Goal: Task Accomplishment & Management: Complete application form

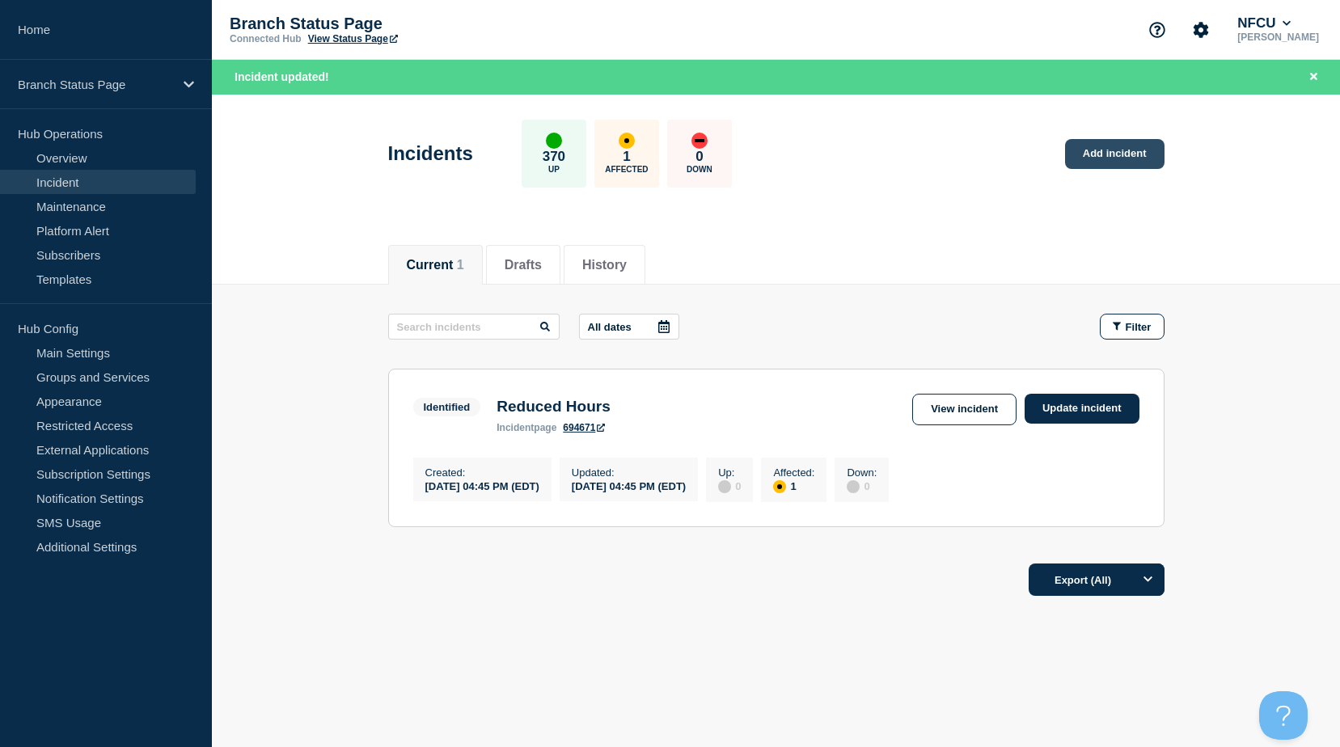
click at [1107, 159] on link "Add incident" at bounding box center [1114, 154] width 99 height 30
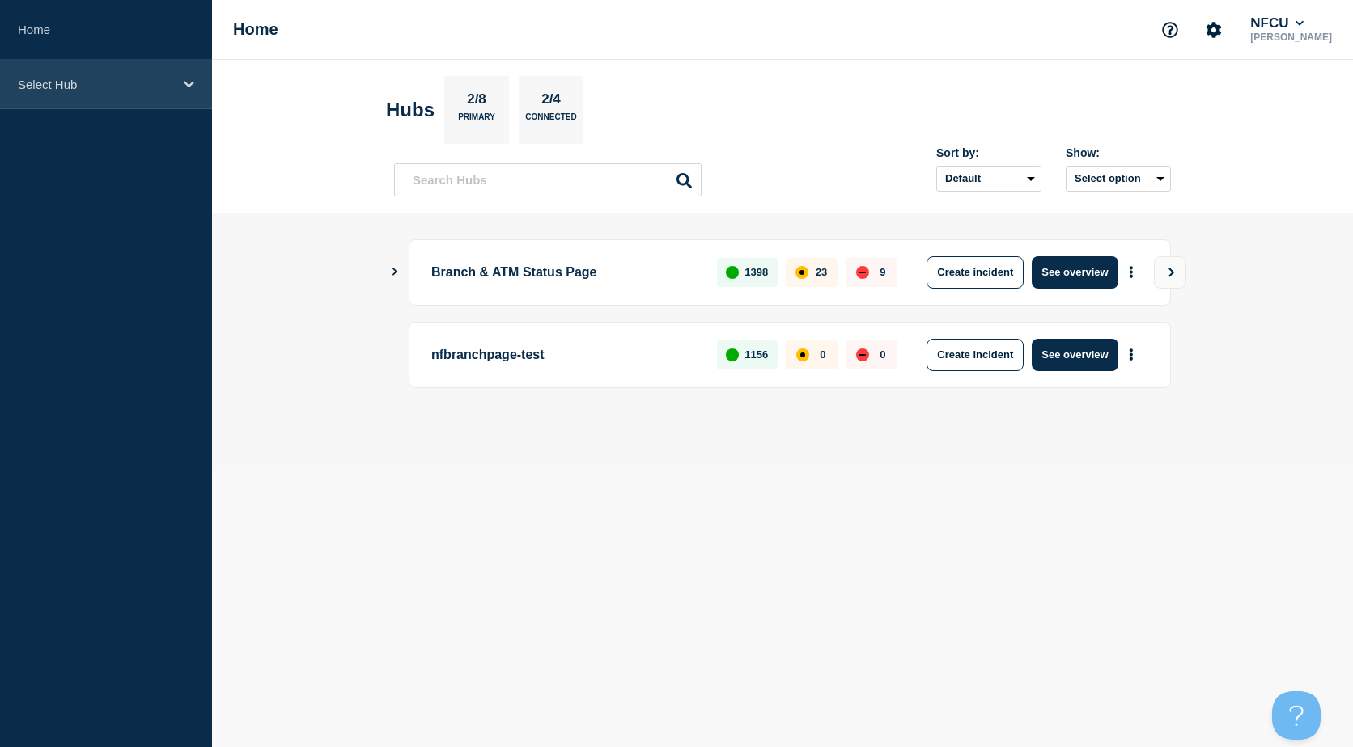
click at [165, 90] on p "Select Hub" at bounding box center [95, 85] width 155 height 14
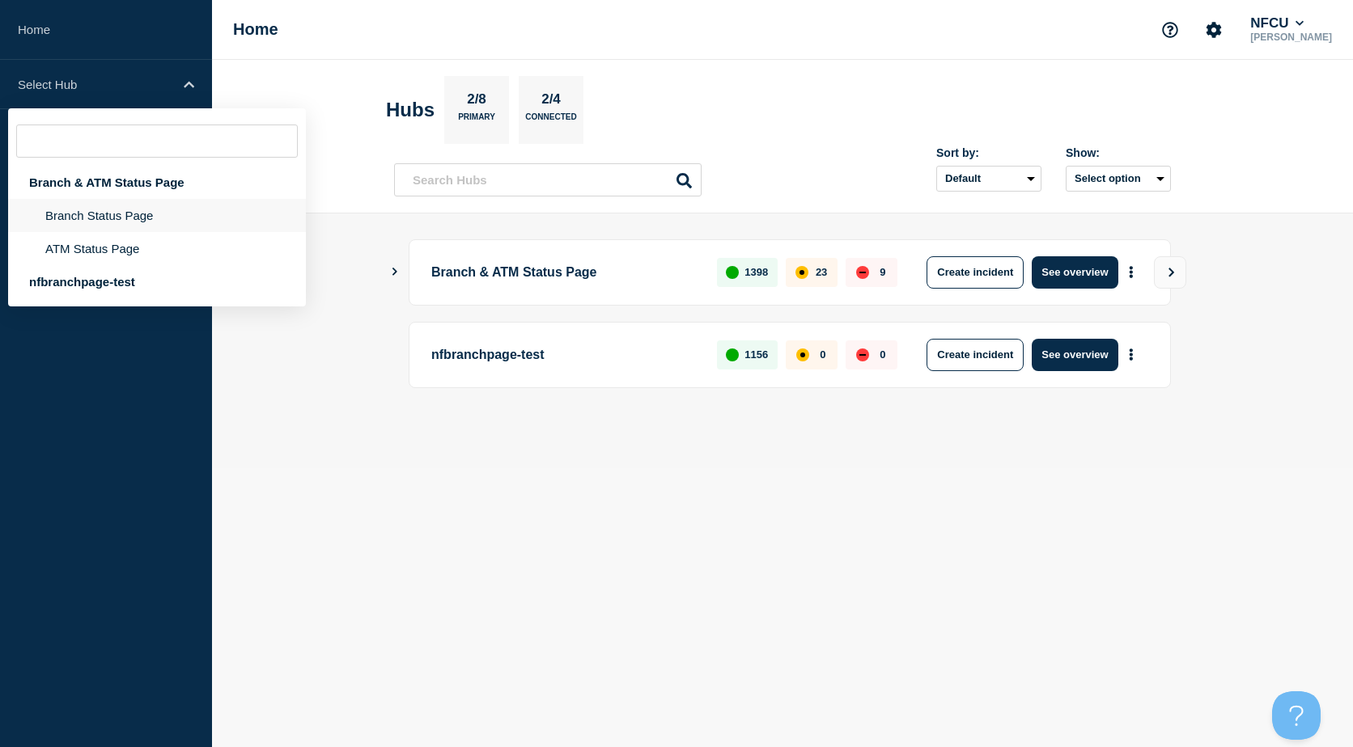
click at [106, 225] on li "Branch Status Page" at bounding box center [157, 215] width 298 height 33
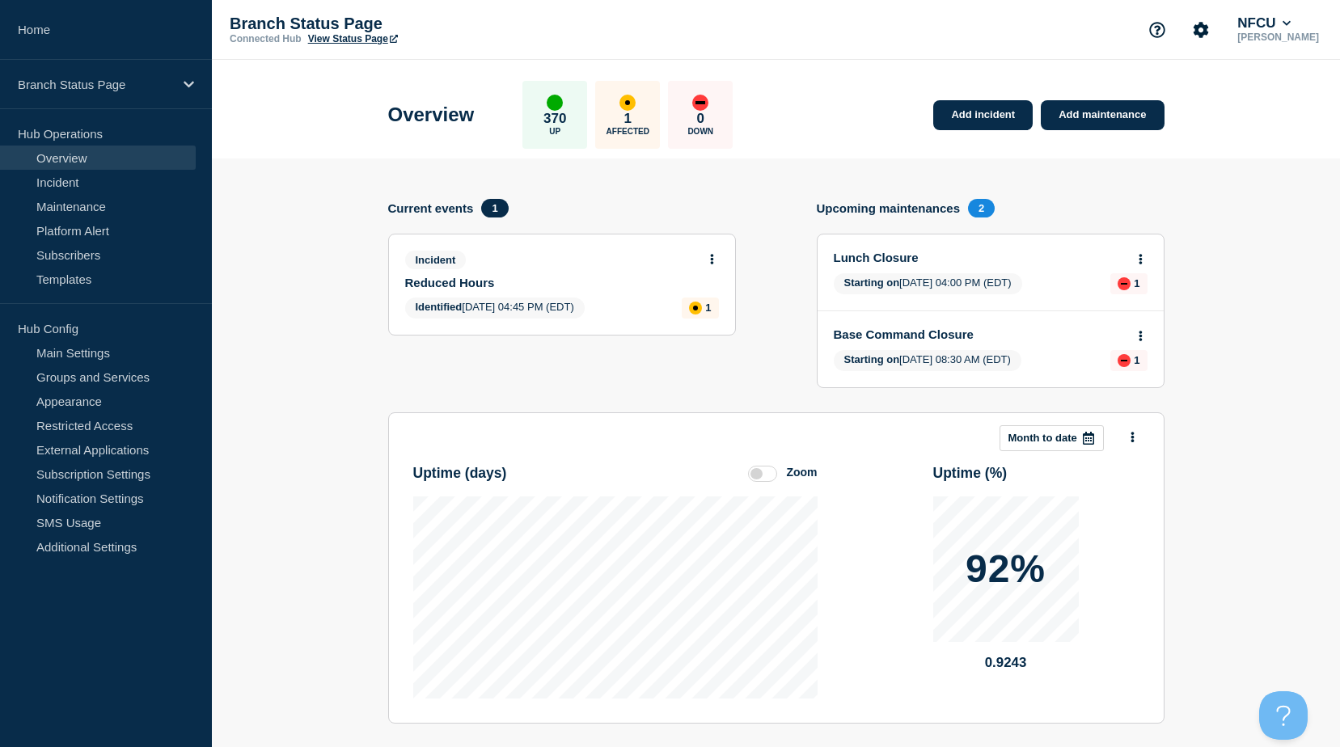
click at [785, 199] on div "Add incident Add maintenance Current events 1 Incident Reduced Hours Identified…" at bounding box center [776, 306] width 777 height 214
click at [1016, 116] on link "Add incident" at bounding box center [983, 115] width 99 height 30
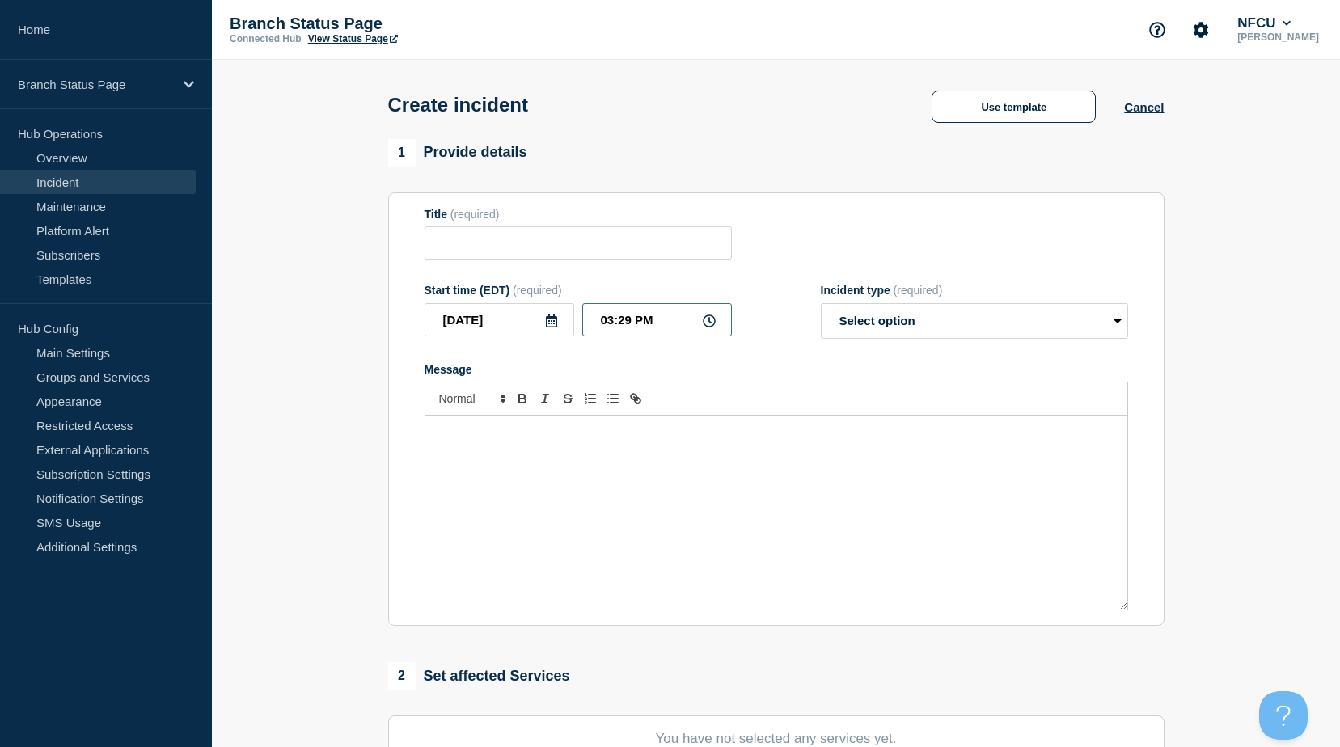
click at [629, 316] on input "03:29 PM" at bounding box center [657, 319] width 150 height 33
type input "03:24 PM"
click at [1039, 96] on button "Use template" at bounding box center [1014, 107] width 164 height 32
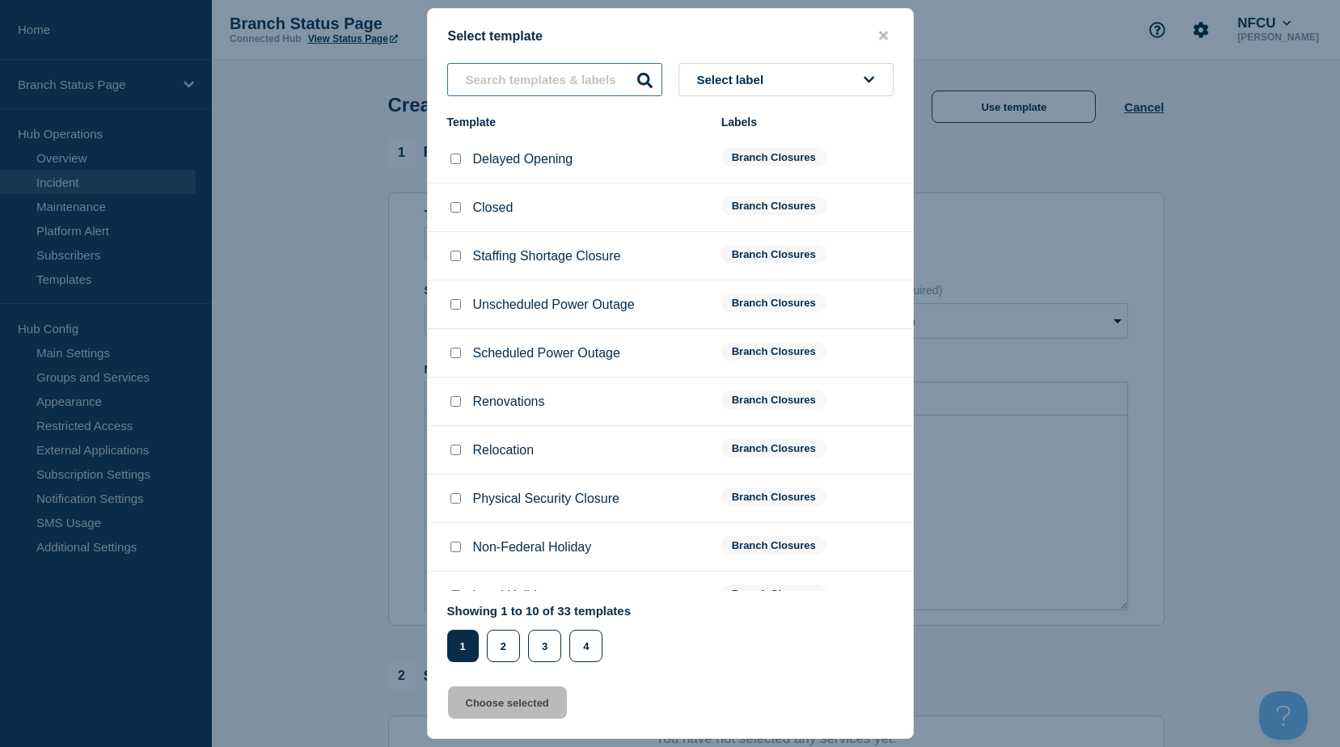
click at [582, 93] on input "text" at bounding box center [554, 79] width 215 height 33
type input "r"
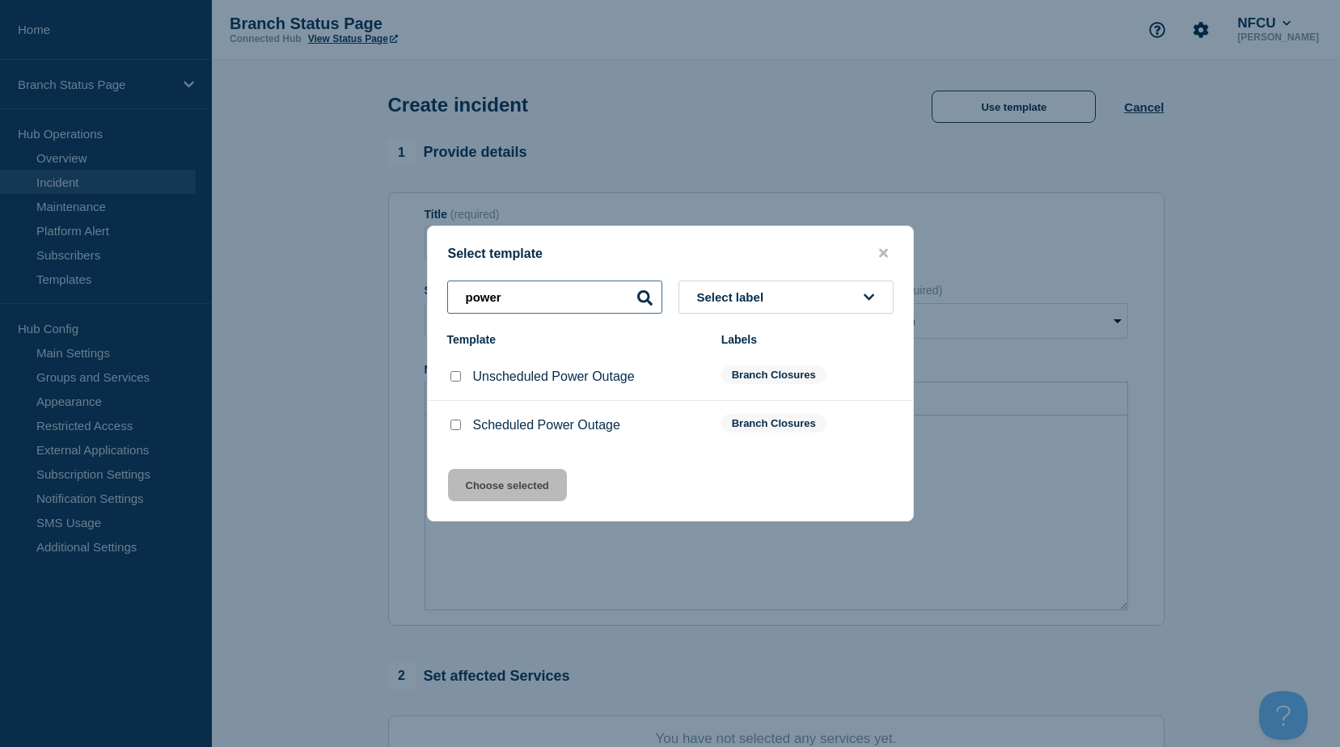
type input "power"
click at [458, 381] on input "Unscheduled Power Outage checkbox" at bounding box center [456, 376] width 11 height 11
checkbox input "true"
click at [487, 472] on button "Choose selected" at bounding box center [507, 485] width 119 height 32
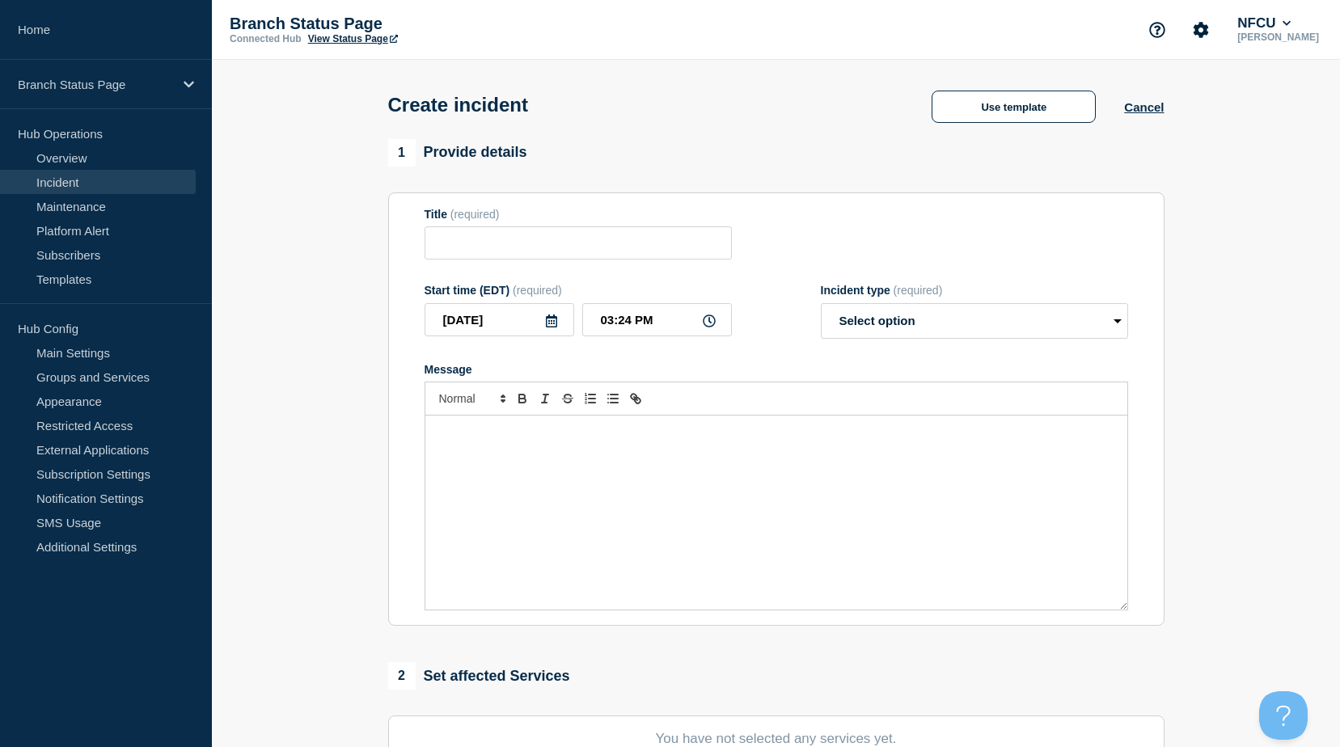
type input "Unscheduled Power Outage"
select select "identified"
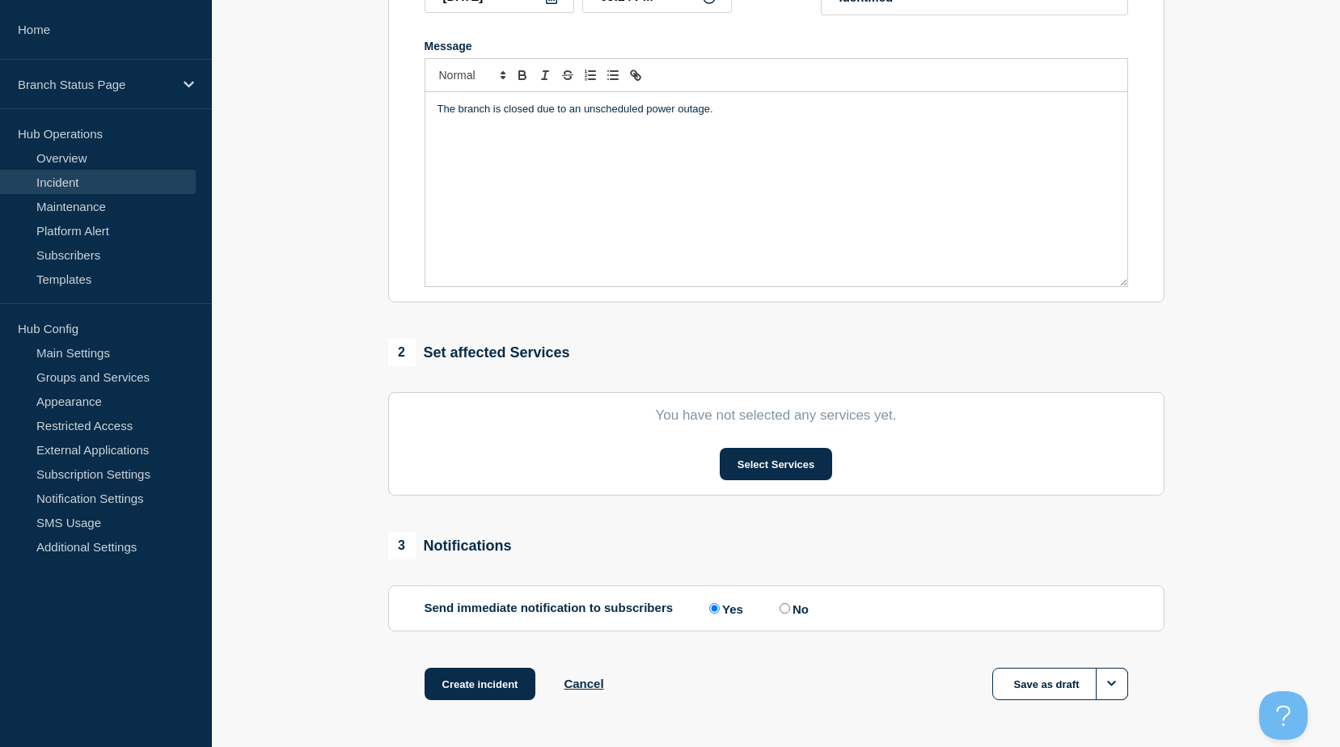
scroll to position [386, 0]
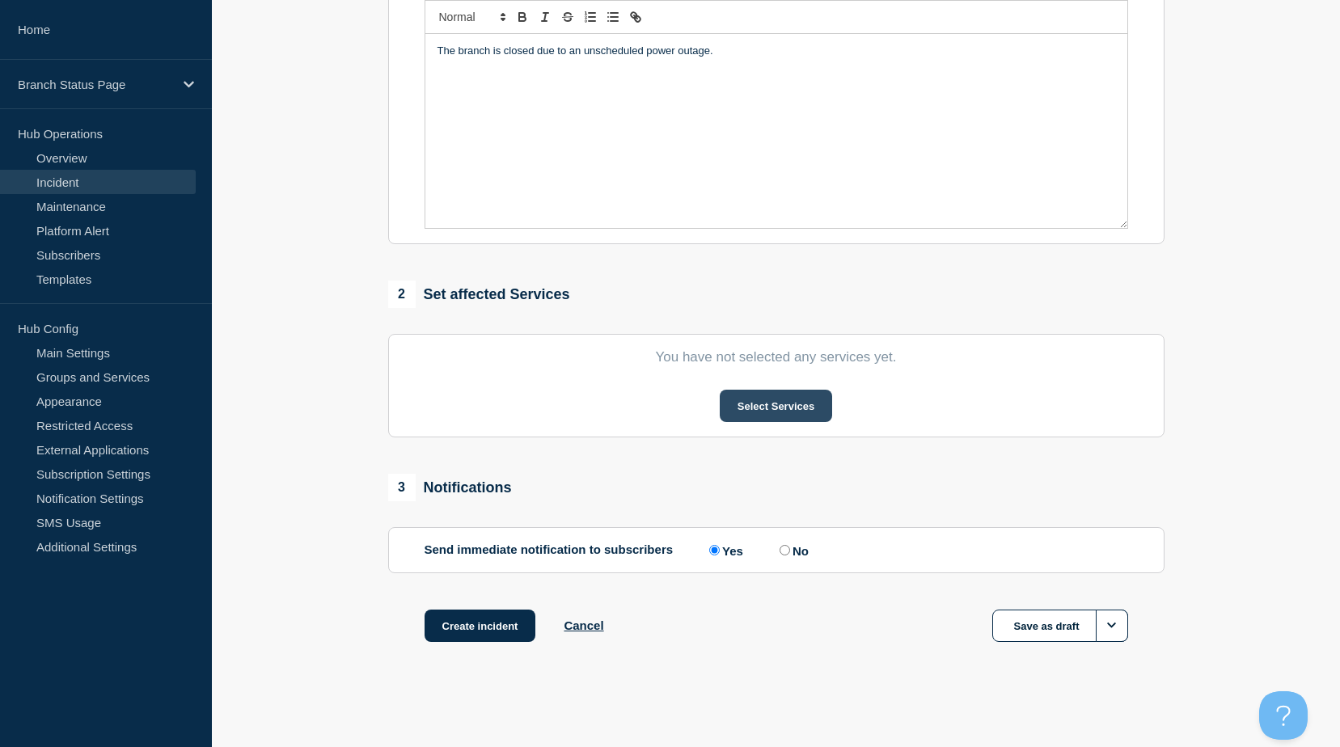
click at [745, 400] on button "Select Services" at bounding box center [776, 406] width 112 height 32
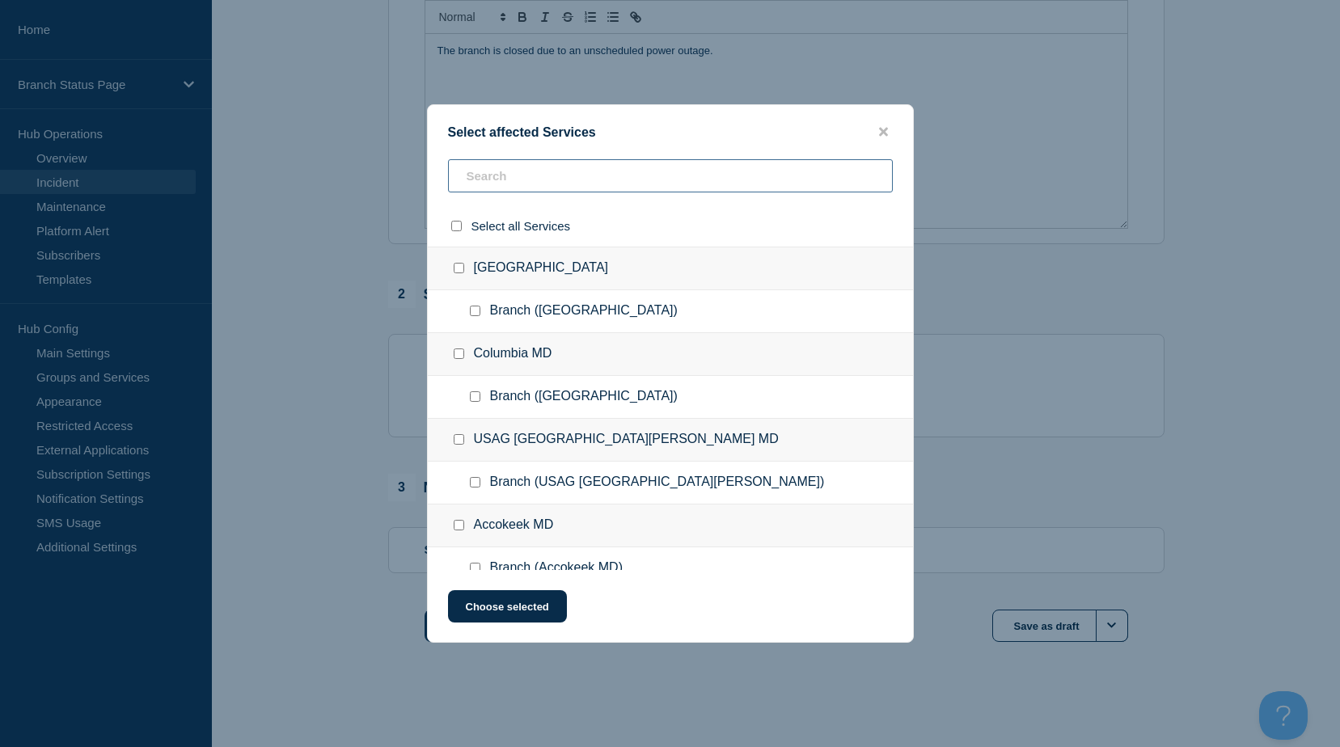
click at [570, 161] on input "text" at bounding box center [670, 175] width 445 height 33
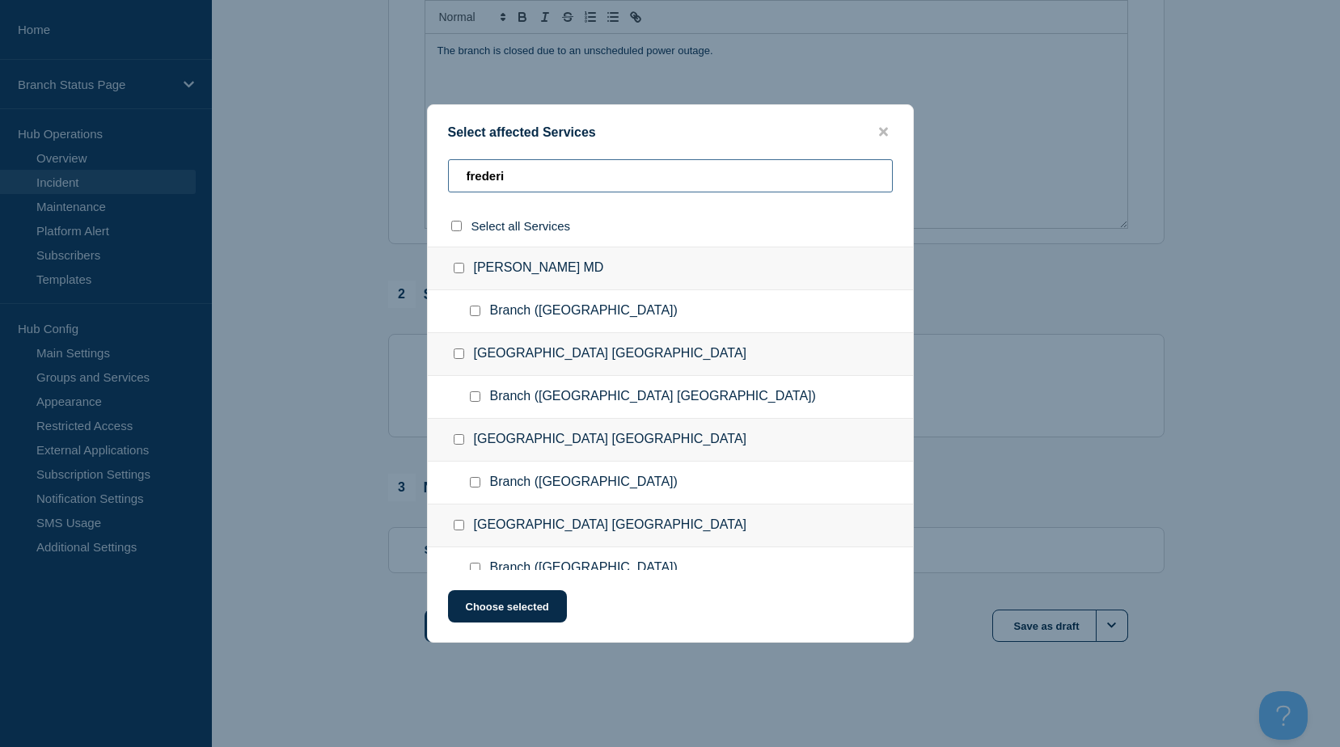
type input "frederi"
click at [476, 401] on input "Branch (Fredericksburg VA) checkbox" at bounding box center [475, 397] width 11 height 11
checkbox input "true"
click at [508, 601] on button "Choose selected" at bounding box center [507, 607] width 119 height 32
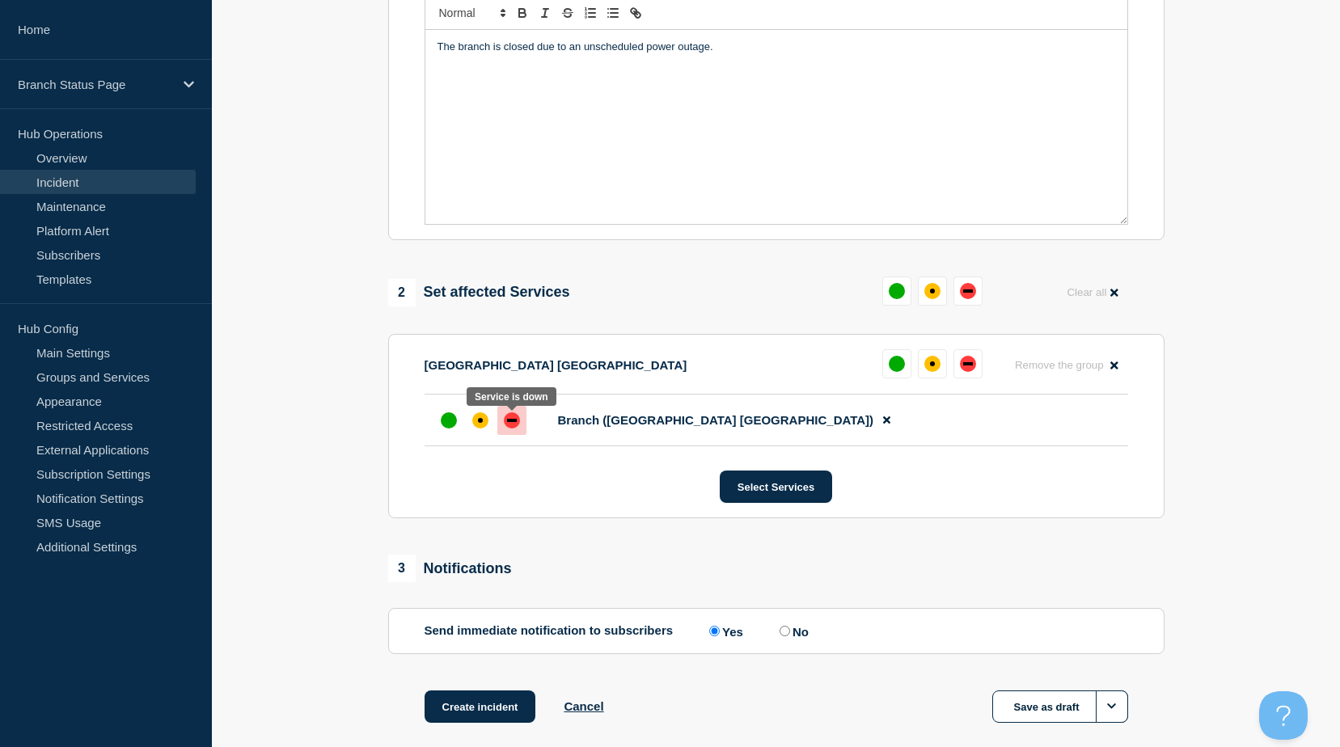
click at [512, 422] on div "down" at bounding box center [512, 420] width 10 height 3
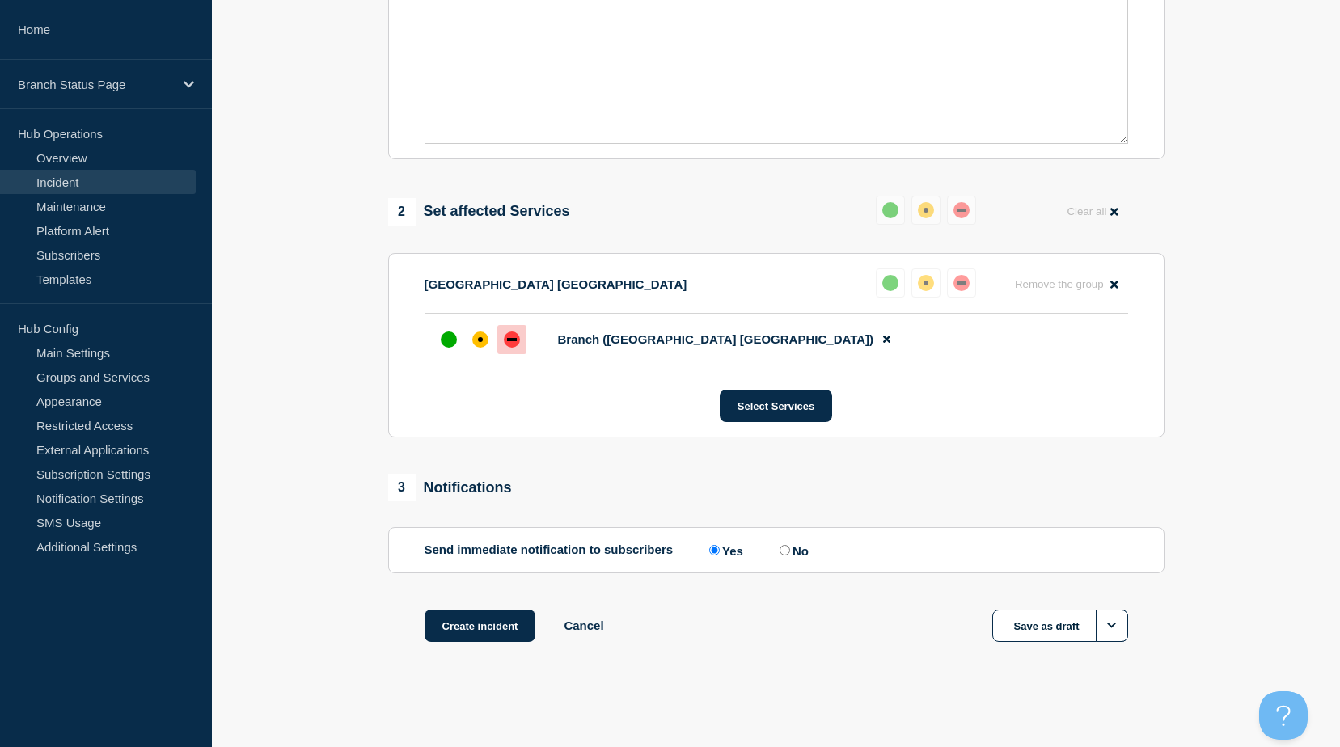
scroll to position [471, 0]
click at [506, 636] on button "Create incident" at bounding box center [481, 626] width 112 height 32
